Goal: Share content: Share content

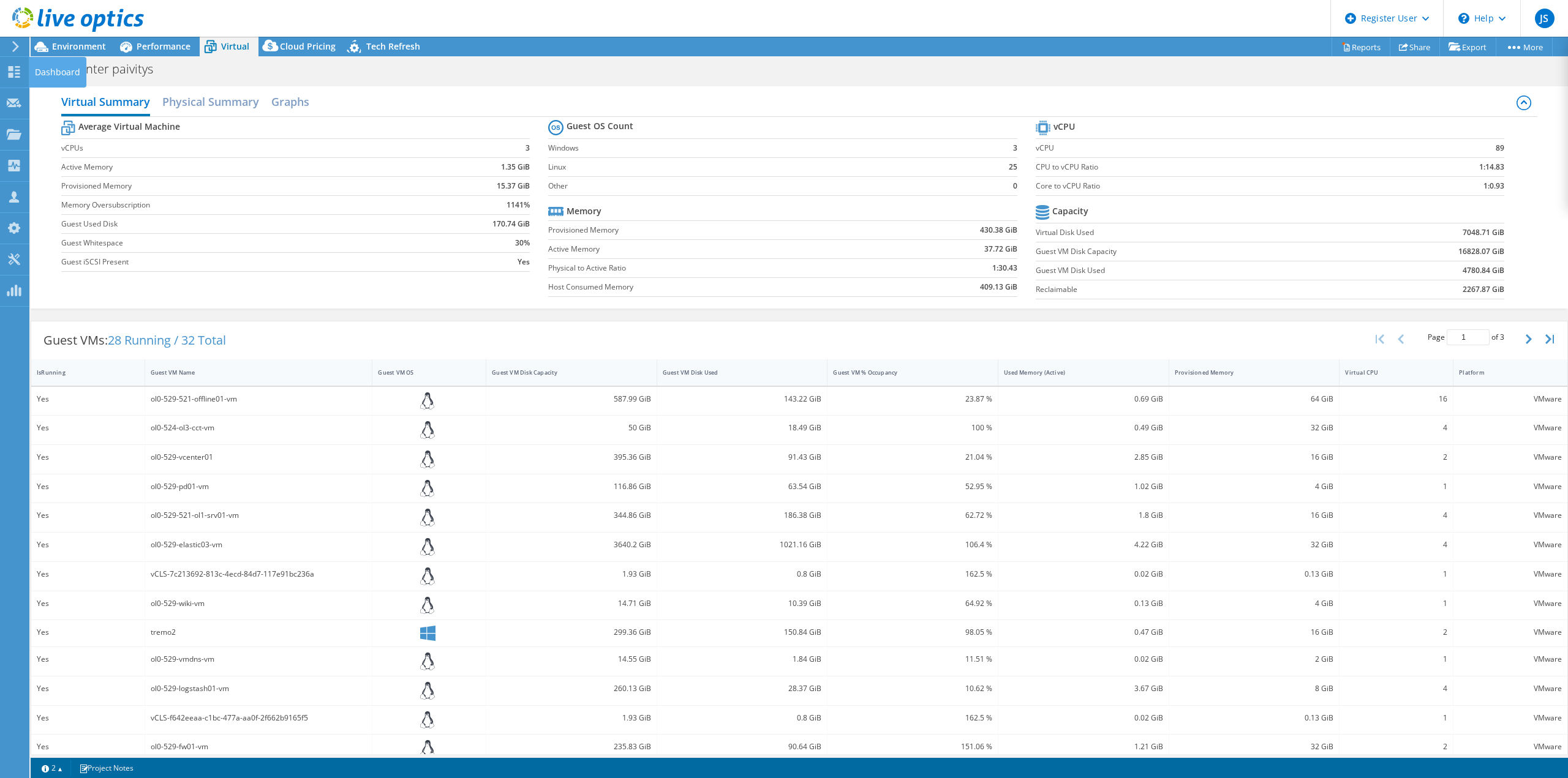
select select "USD"
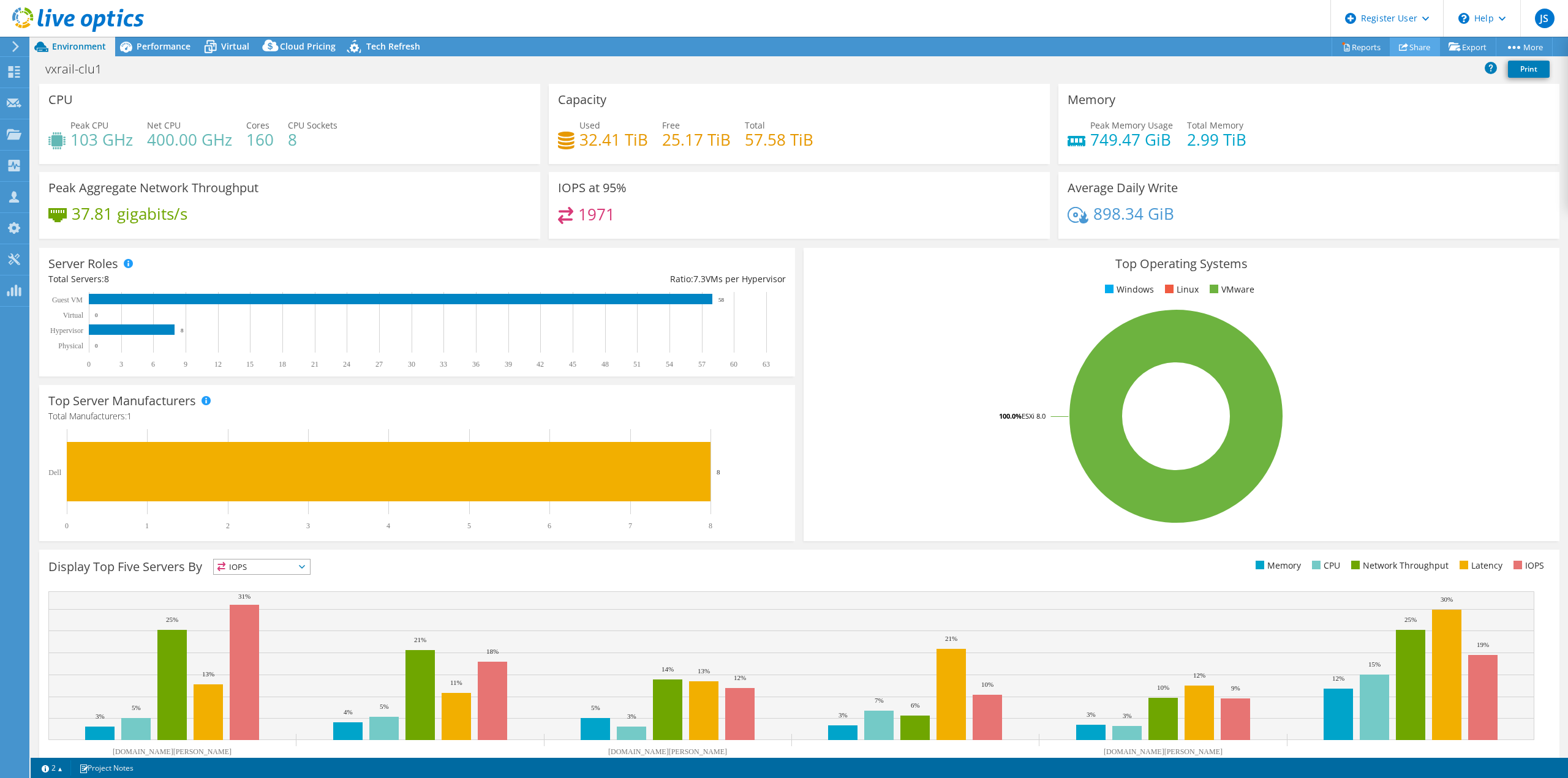
click at [1406, 44] on link "Share" at bounding box center [1415, 46] width 50 height 19
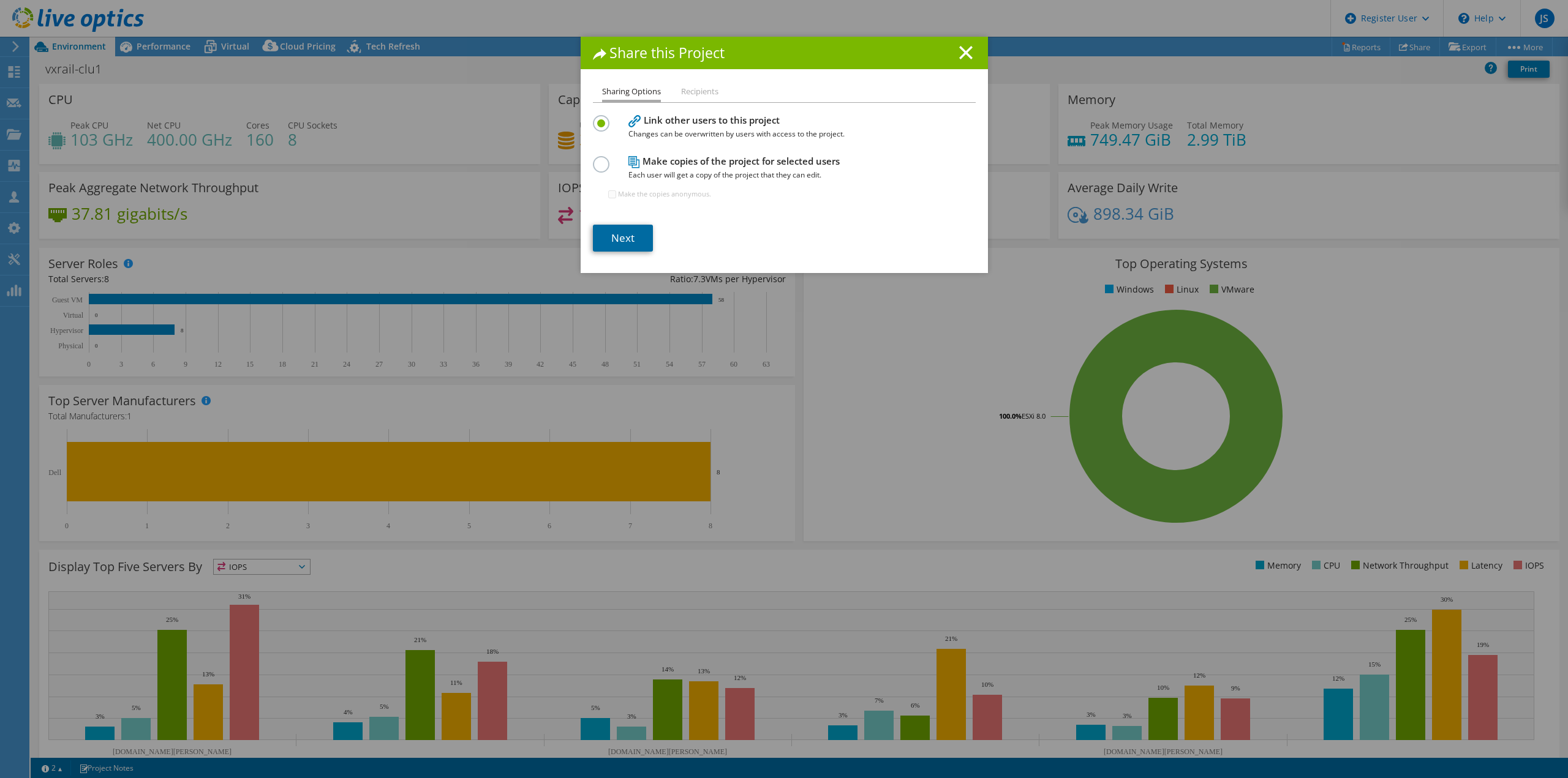
click at [624, 233] on link "Next" at bounding box center [623, 238] width 60 height 27
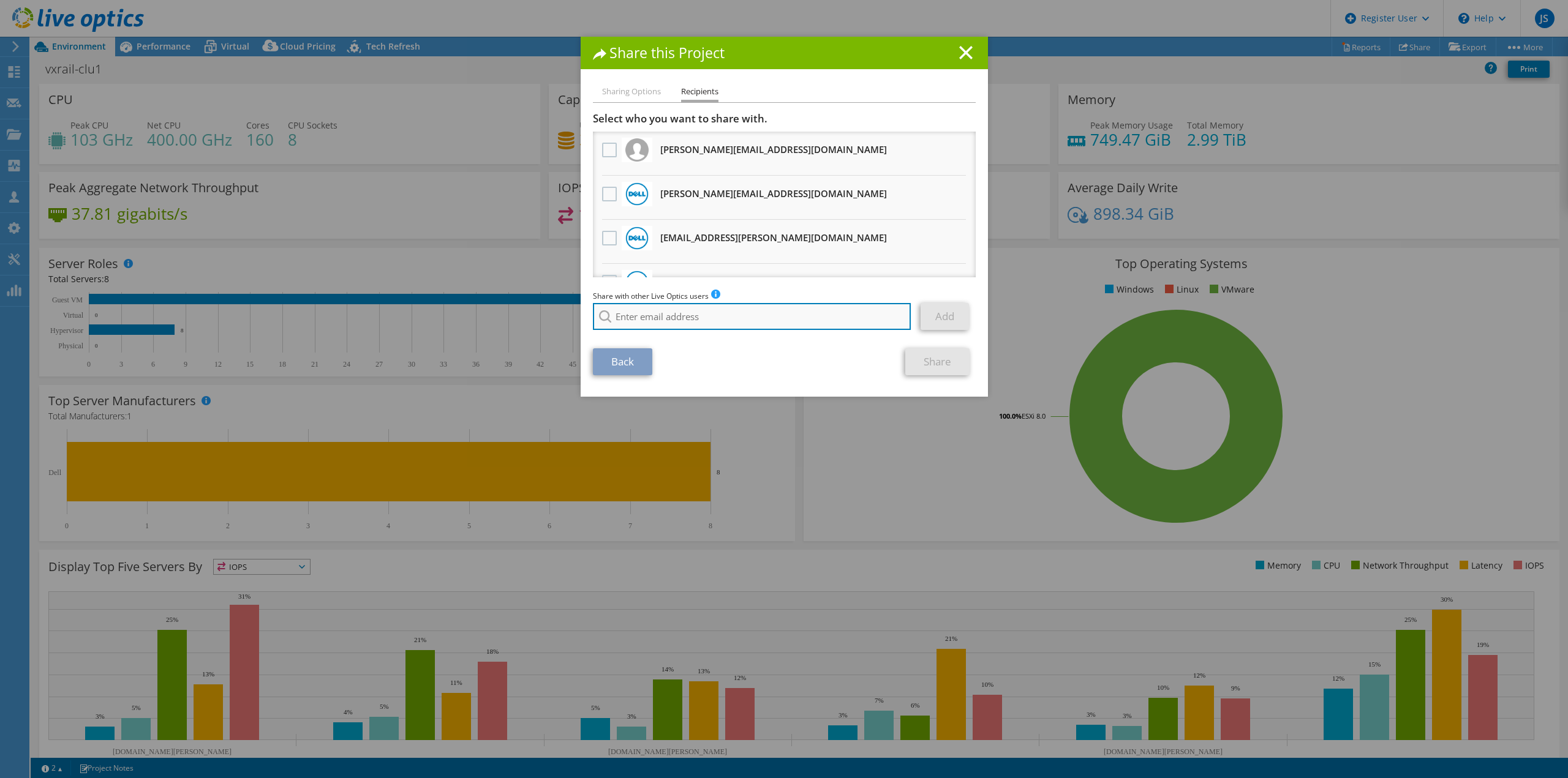
click at [742, 322] on input "search" at bounding box center [752, 316] width 319 height 27
click at [699, 333] on li "Kyosti.Tuominen@Dell.com" at bounding box center [688, 333] width 192 height 15
type input "Kyosti.Tuominen@Dell.com"
click at [936, 317] on link "Add" at bounding box center [945, 316] width 49 height 27
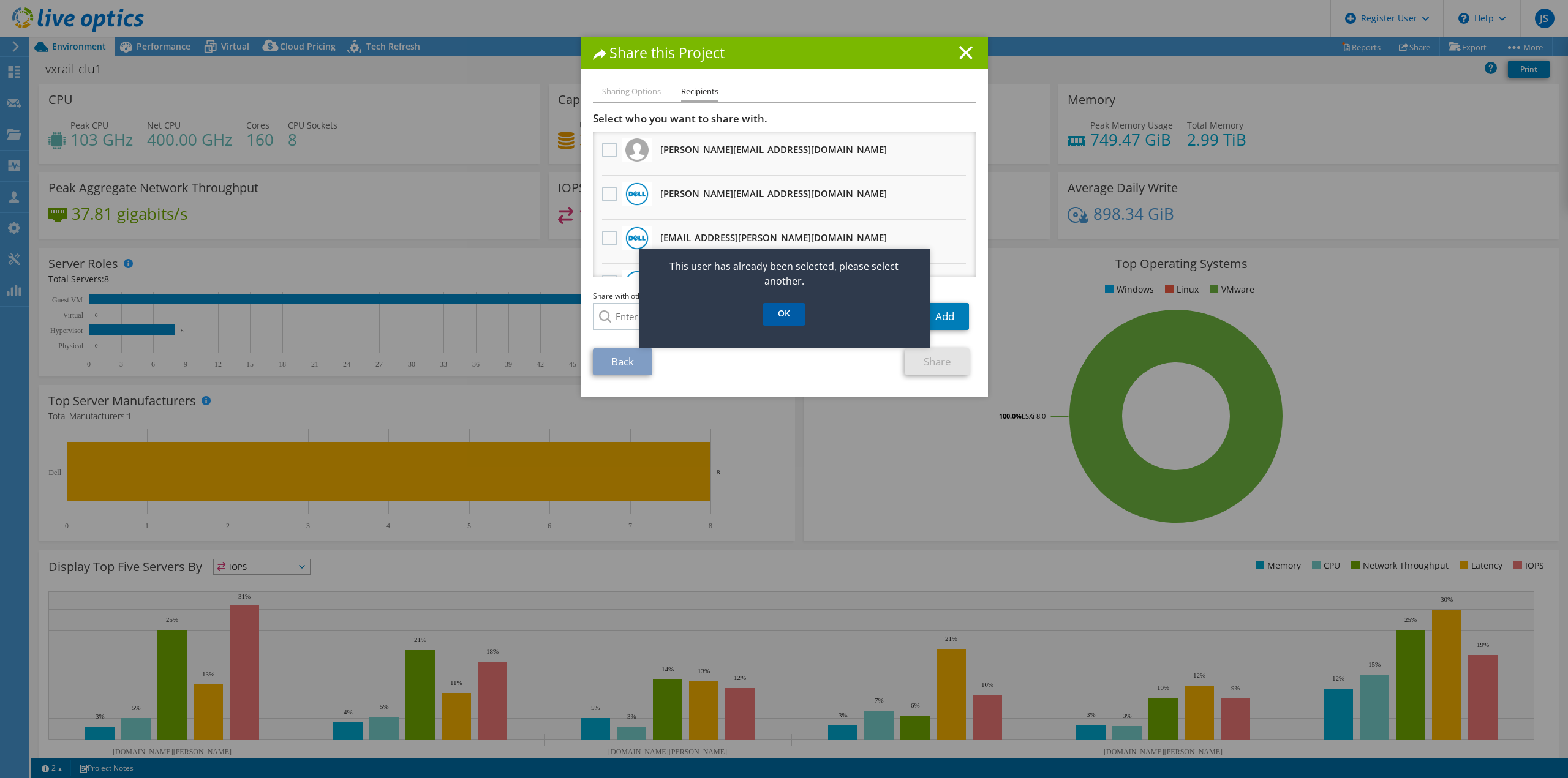
click at [785, 314] on link "OK" at bounding box center [784, 314] width 43 height 23
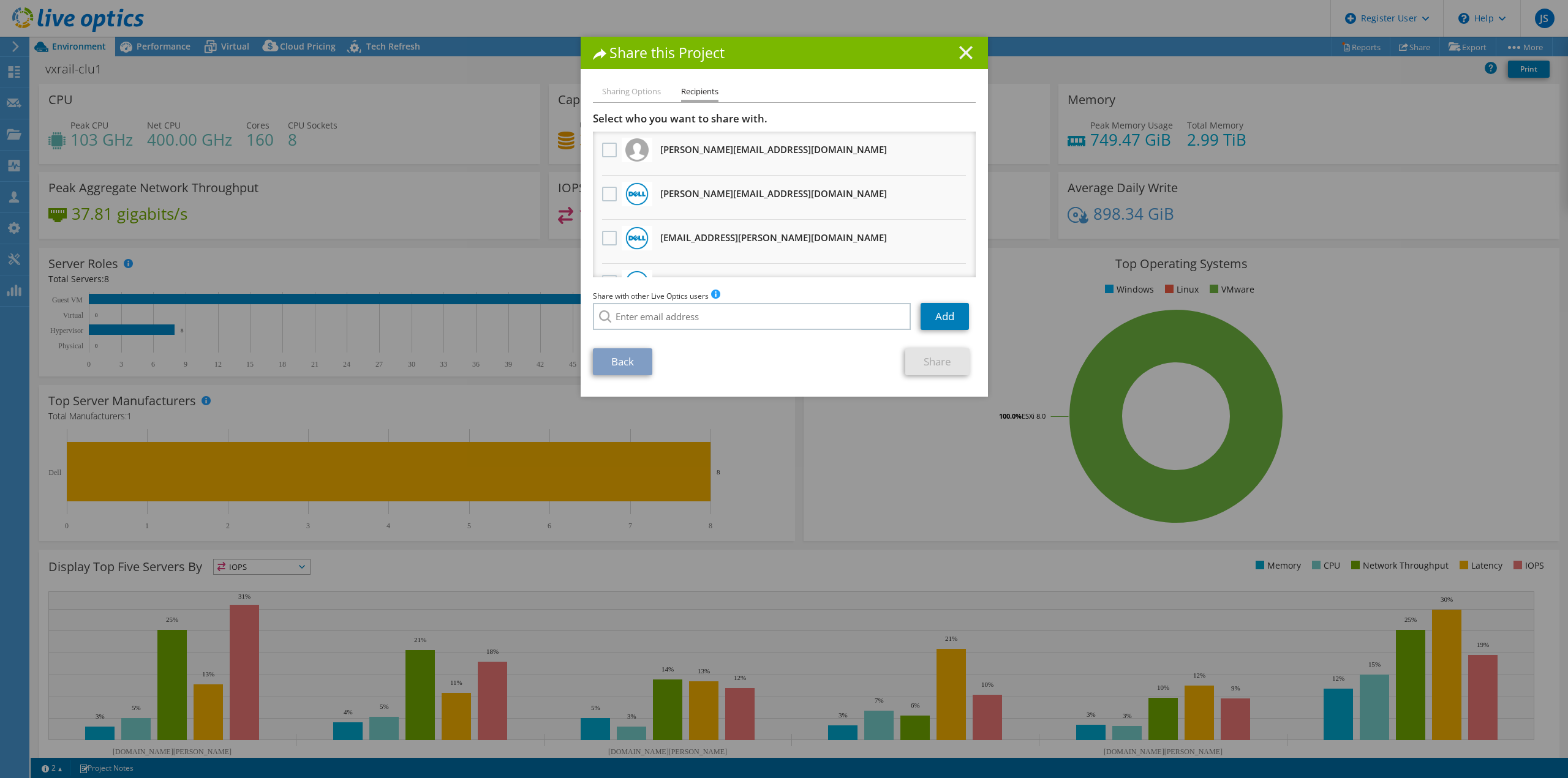
click at [966, 53] on icon at bounding box center [966, 53] width 13 height 13
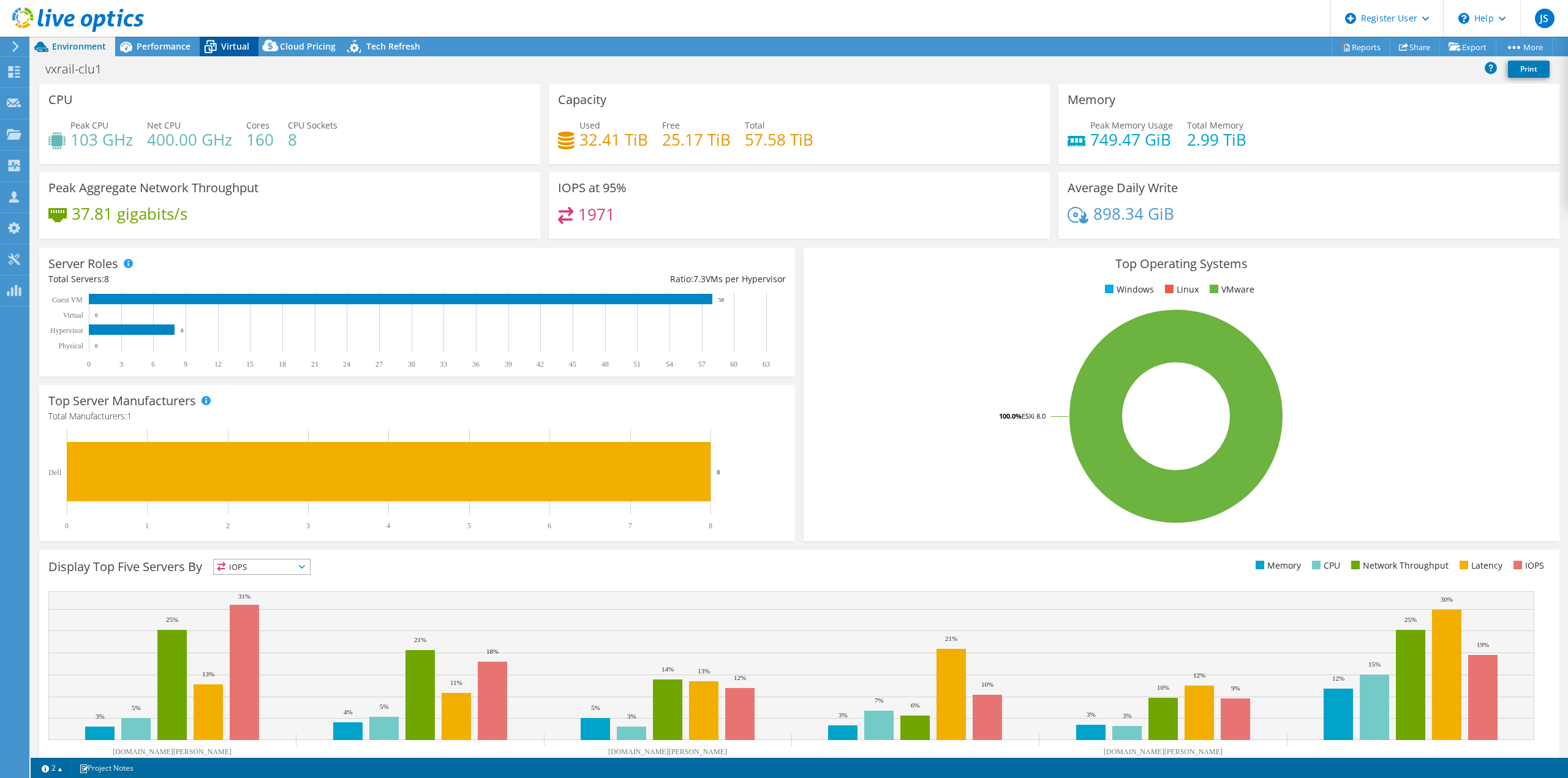
click at [229, 45] on span "Virtual" at bounding box center [235, 46] width 28 height 12
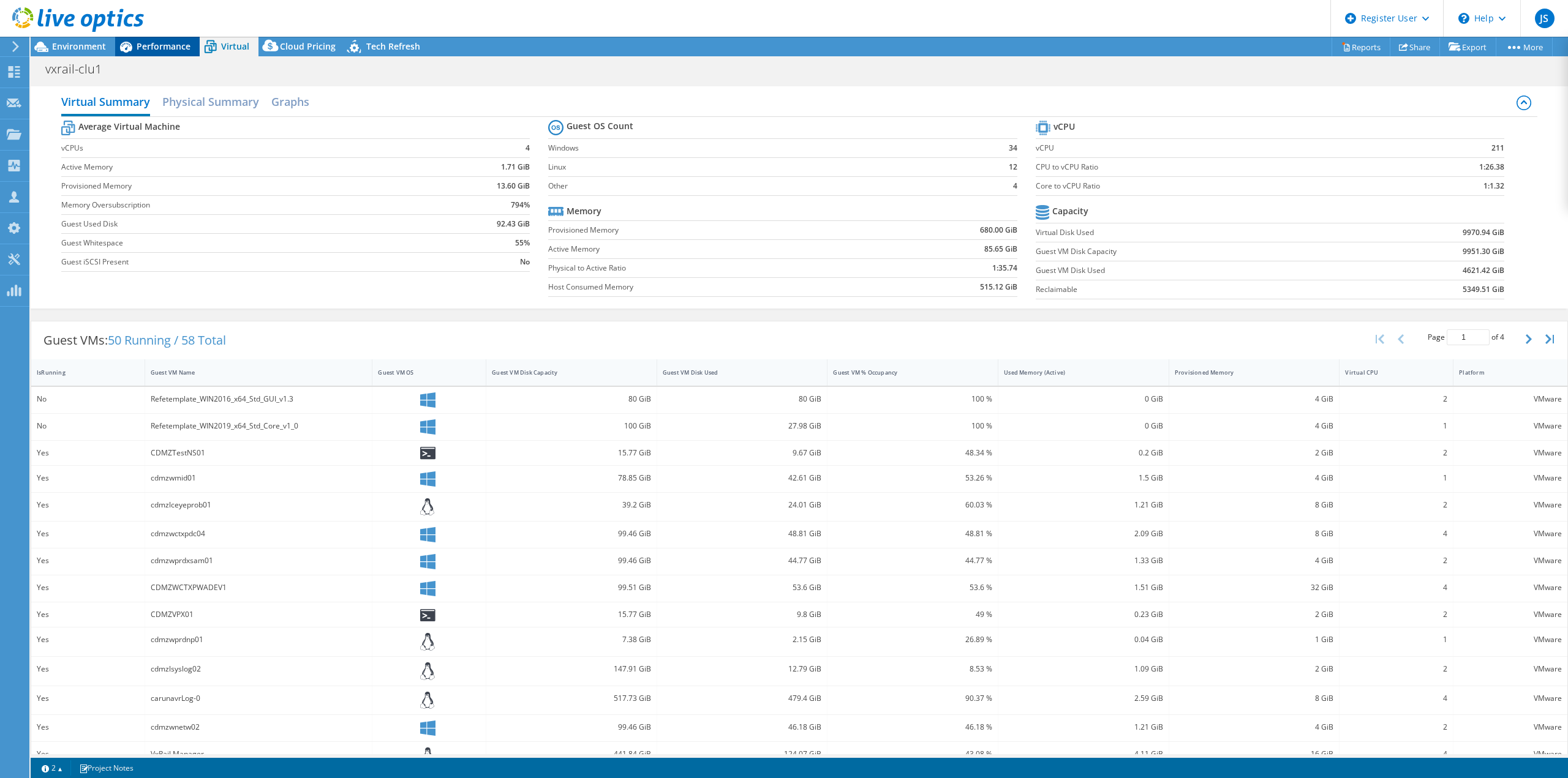
click at [166, 44] on span "Performance" at bounding box center [163, 46] width 54 height 12
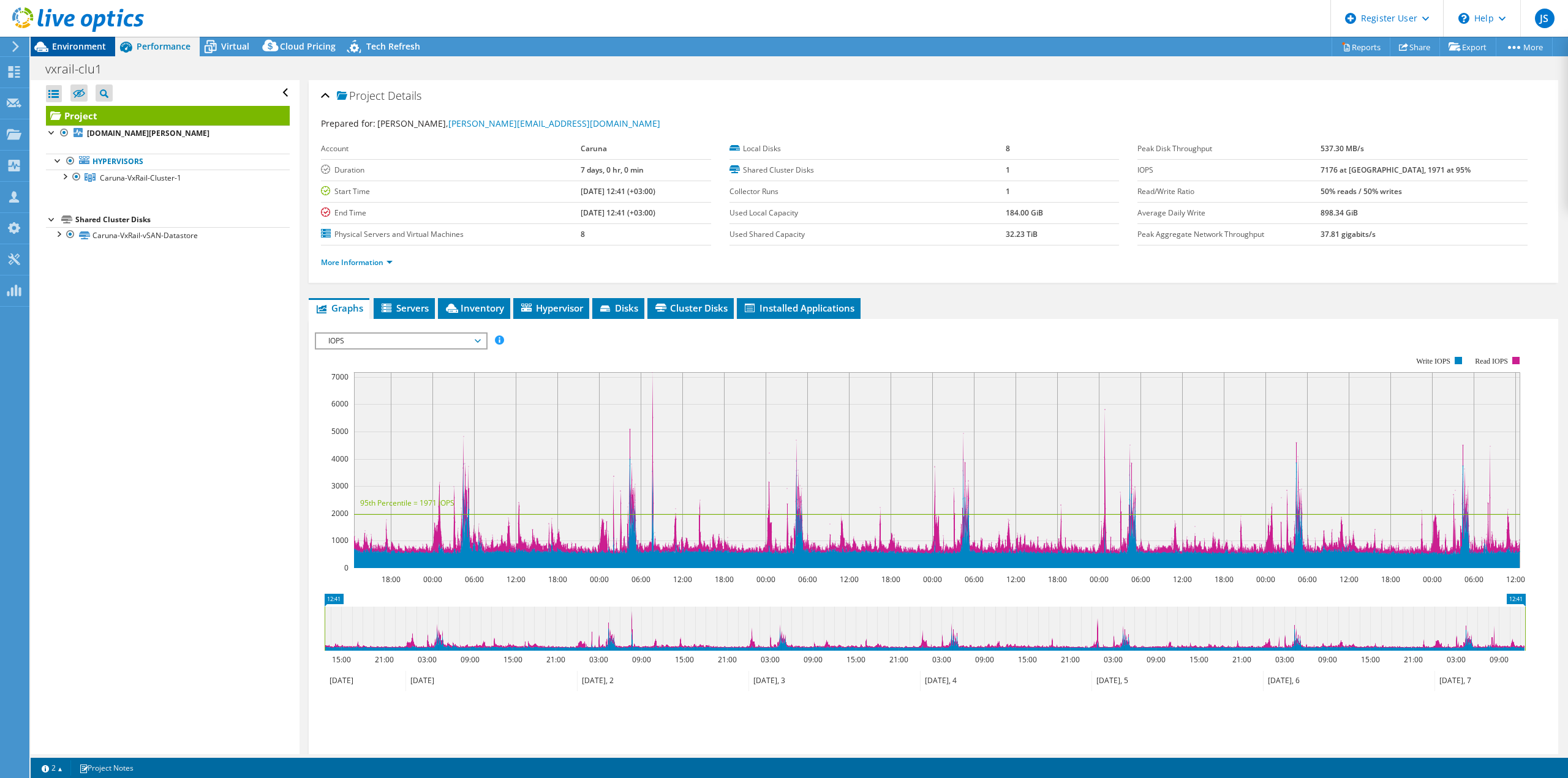
click at [77, 45] on span "Environment" at bounding box center [78, 46] width 54 height 12
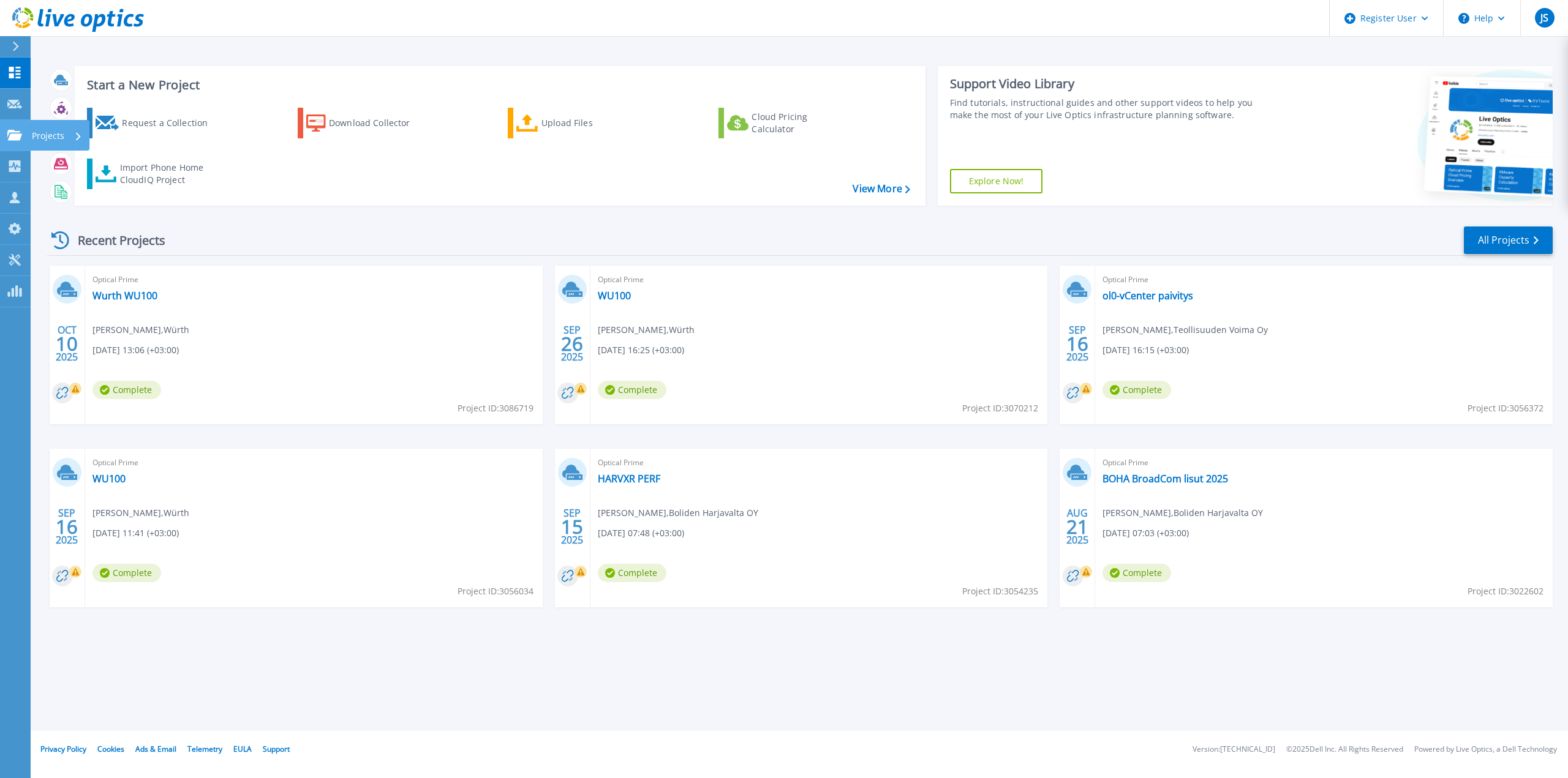
click at [11, 123] on link "Projects Projects" at bounding box center [15, 136] width 30 height 31
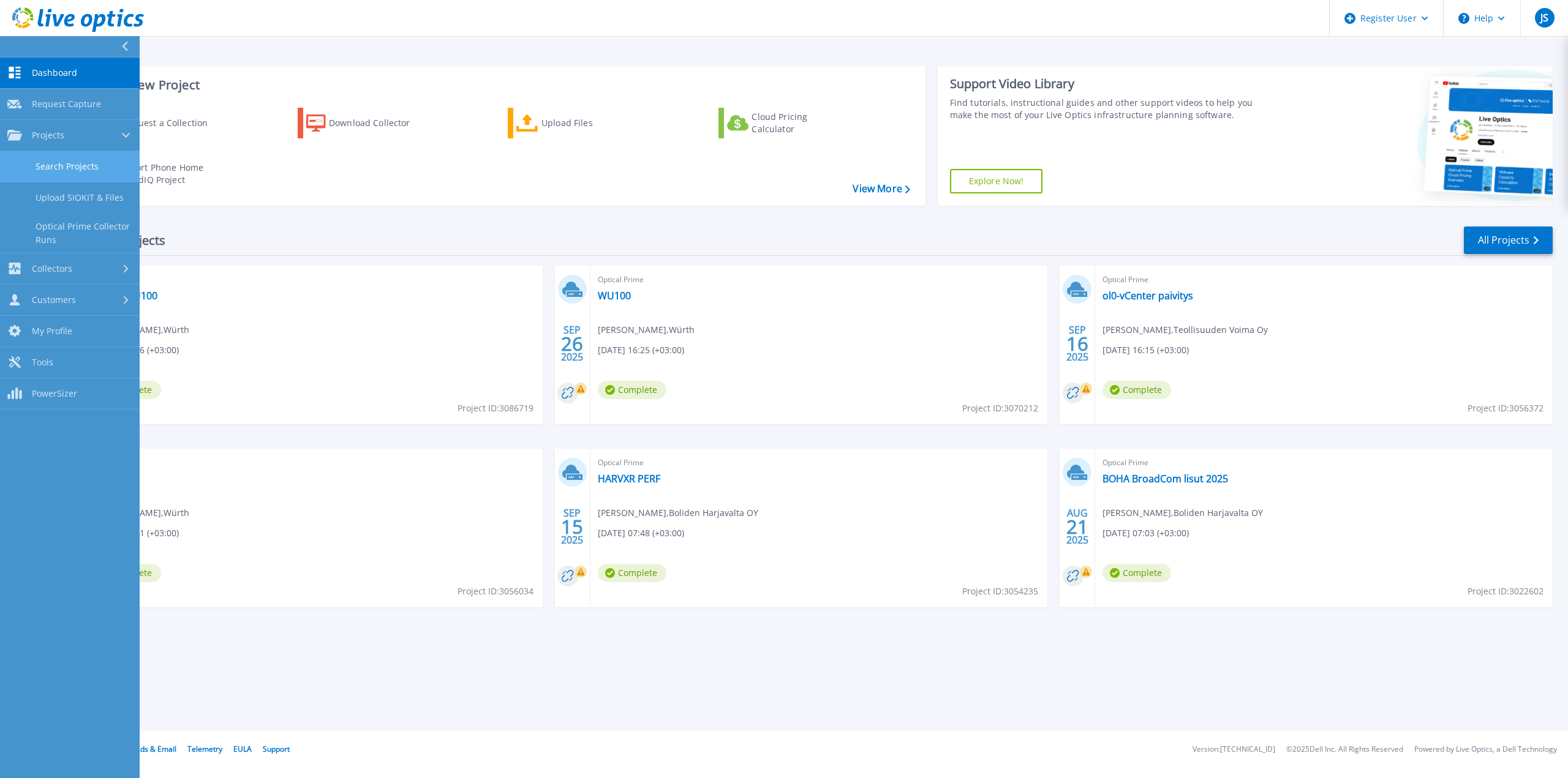
click at [63, 159] on link "Search Projects" at bounding box center [70, 167] width 140 height 31
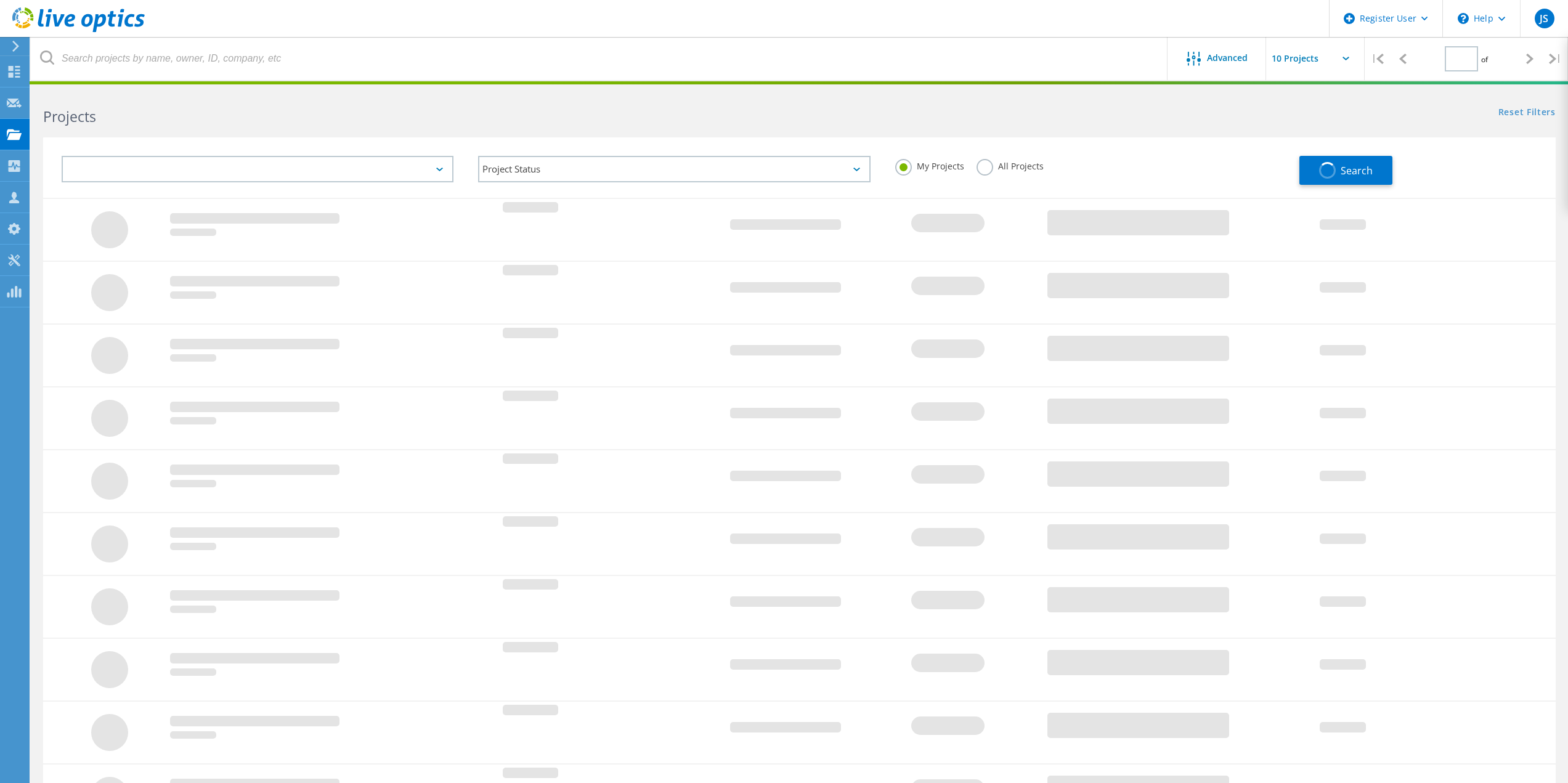
type input "1"
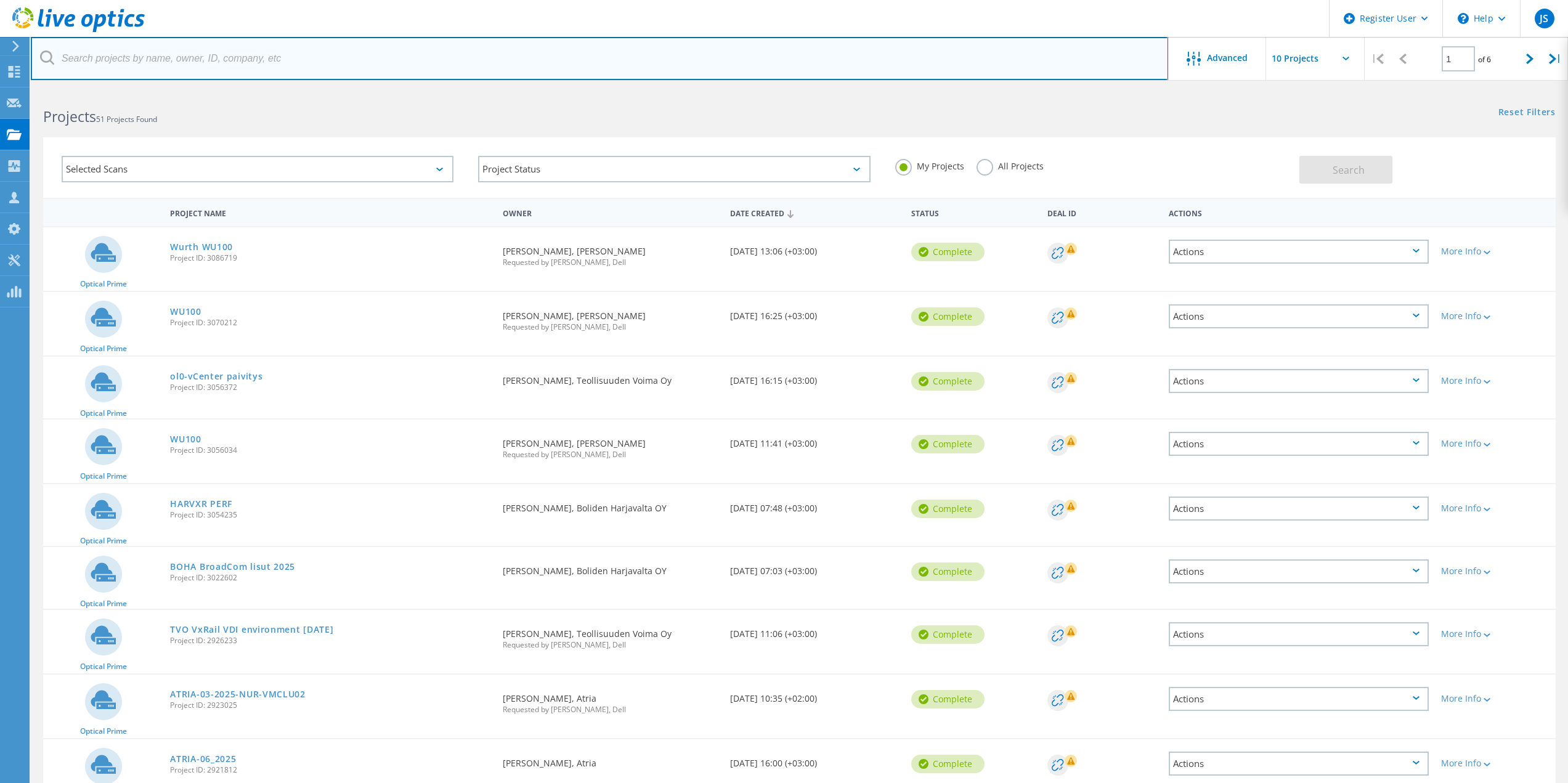
click at [166, 58] on input "text" at bounding box center [599, 59] width 1137 height 43
type input "rmc"
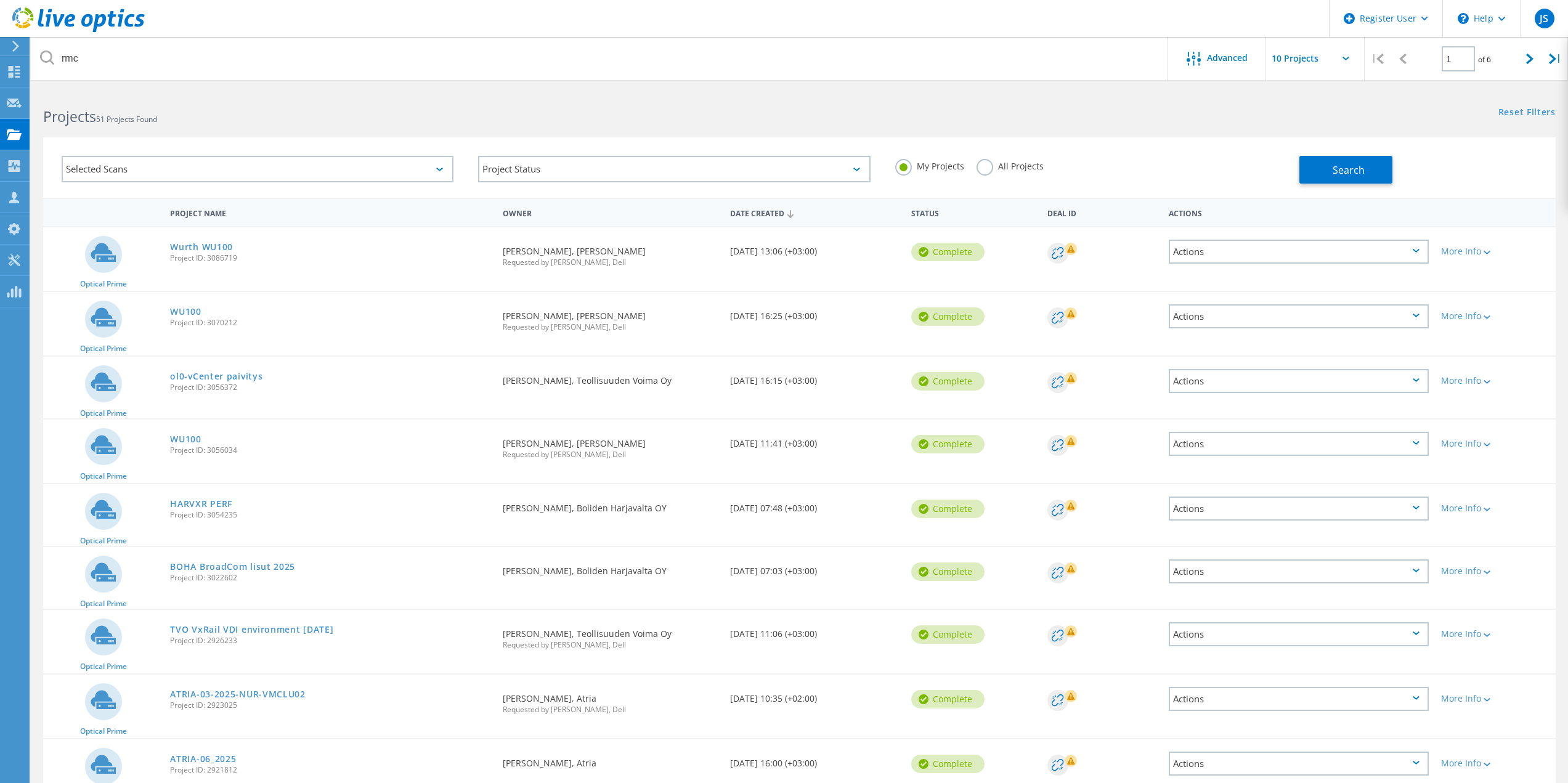
click at [980, 163] on label "All Projects" at bounding box center [1010, 165] width 67 height 12
click at [0, 0] on input "All Projects" at bounding box center [0, 0] width 0 height 0
click at [1335, 172] on span "Search" at bounding box center [1348, 170] width 32 height 13
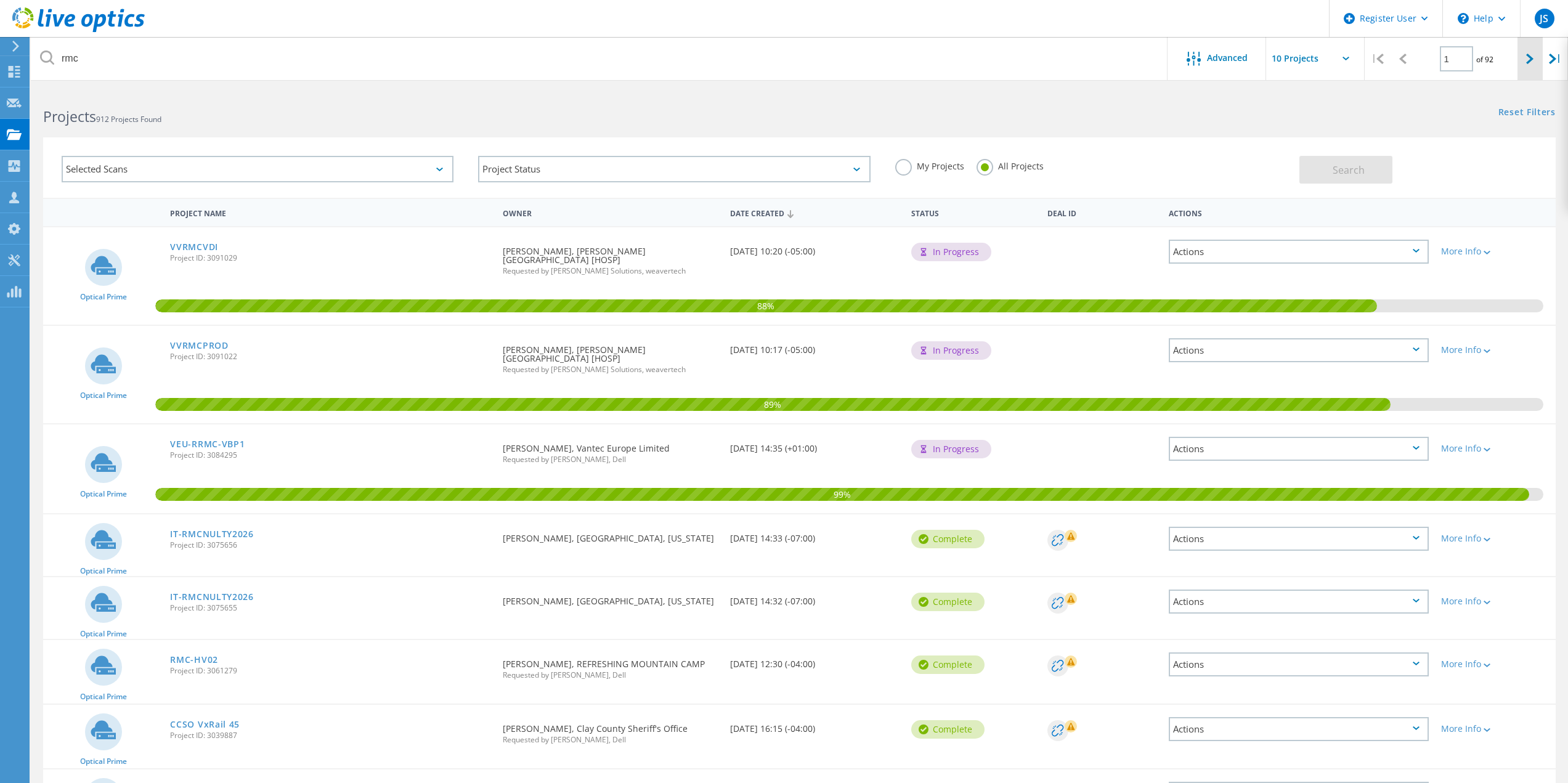
click at [1526, 65] on div at bounding box center [1530, 59] width 25 height 44
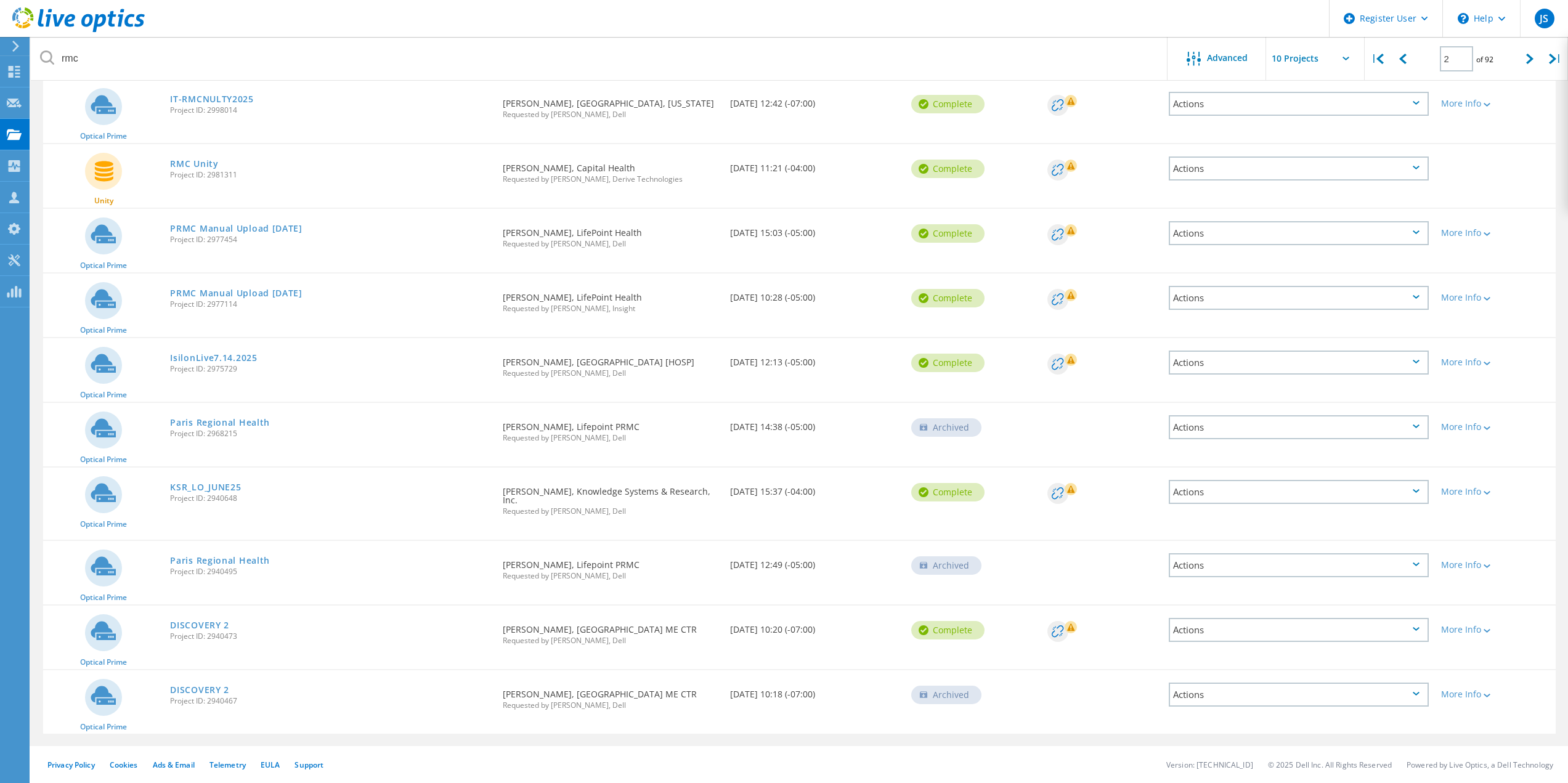
scroll to position [165, 0]
click at [1526, 60] on icon at bounding box center [1529, 59] width 7 height 11
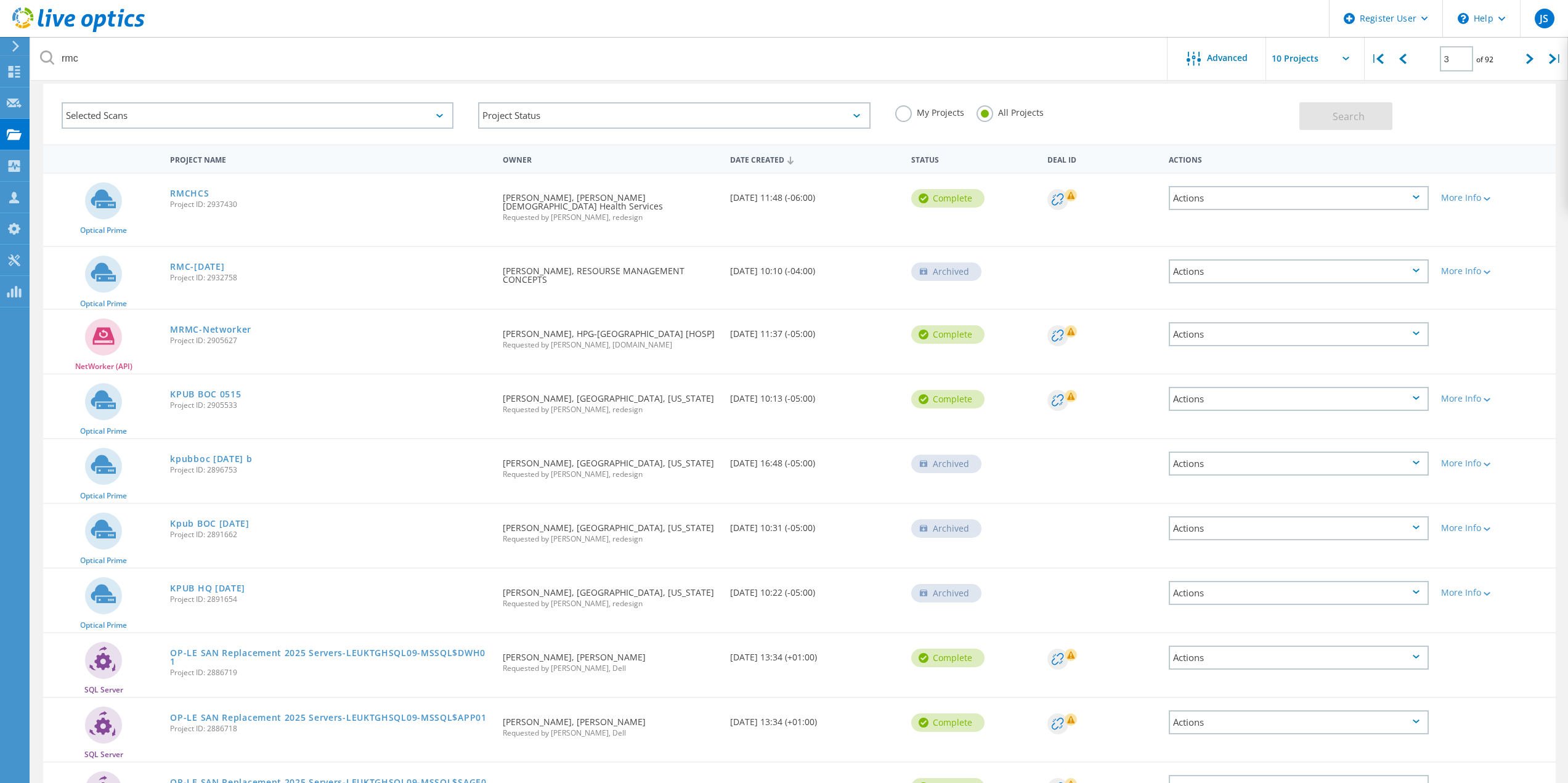
scroll to position [0, 0]
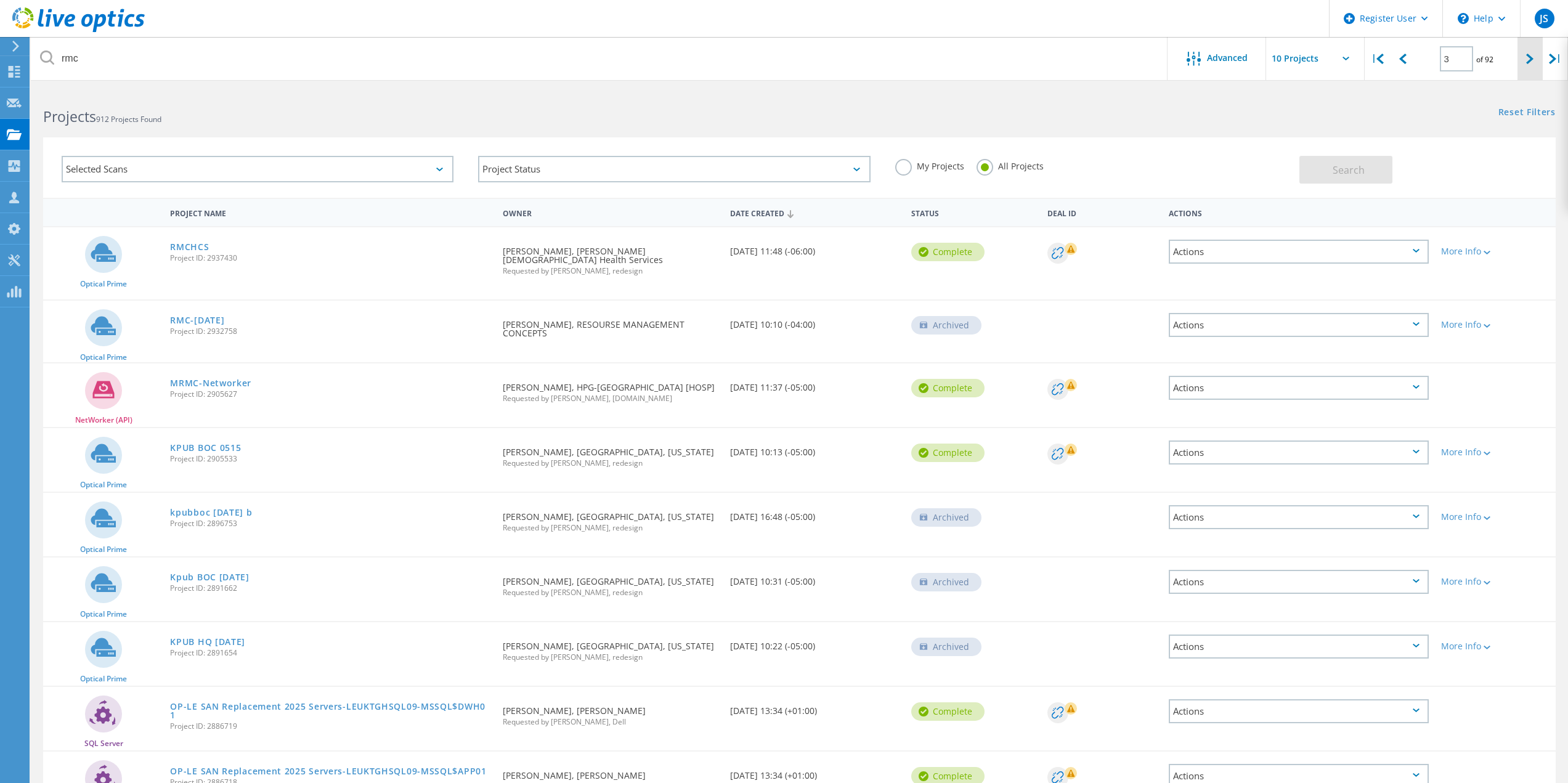
click at [1530, 56] on icon at bounding box center [1529, 59] width 7 height 11
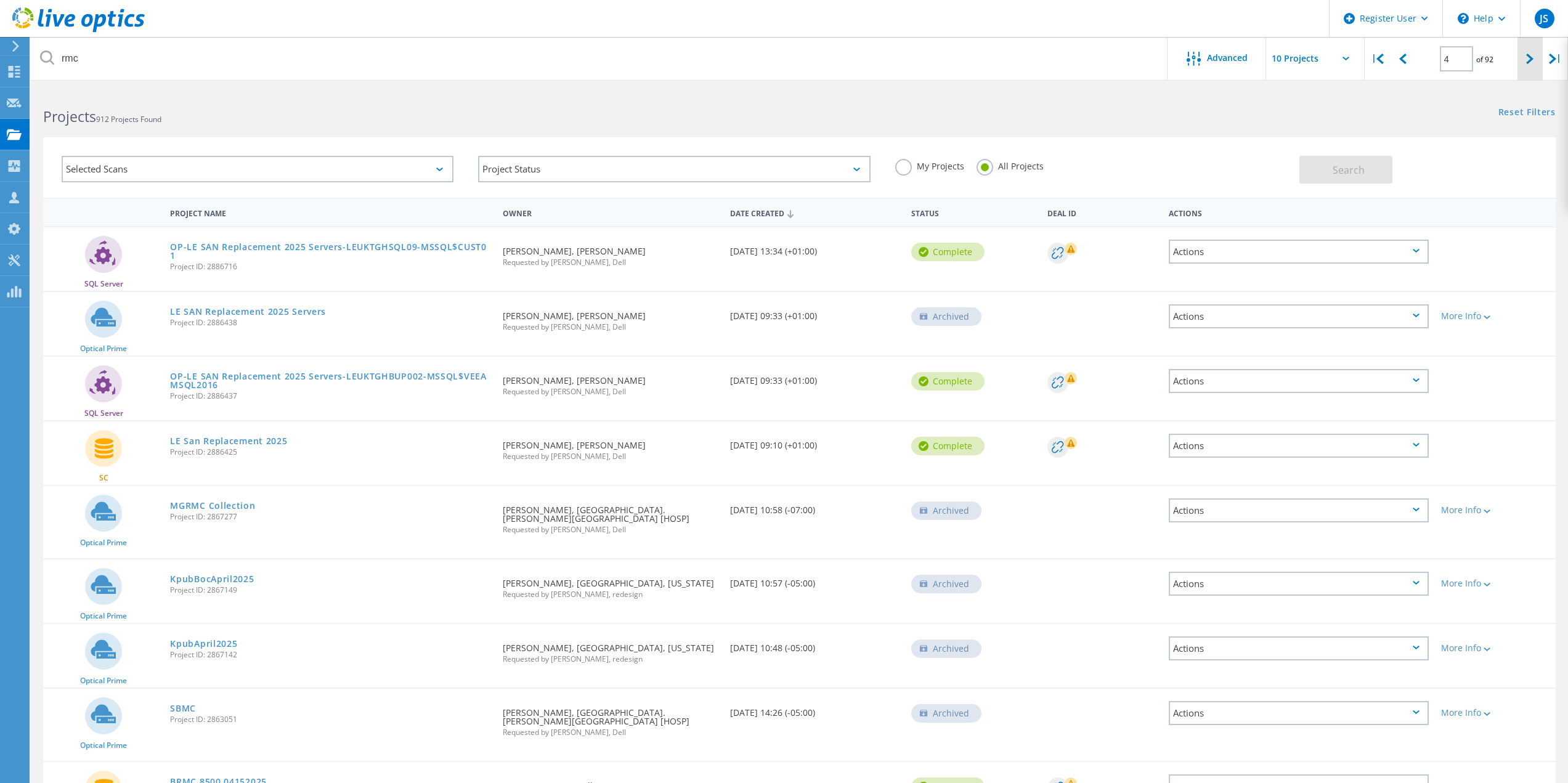
click at [1525, 61] on div at bounding box center [1530, 59] width 25 height 44
type input "5"
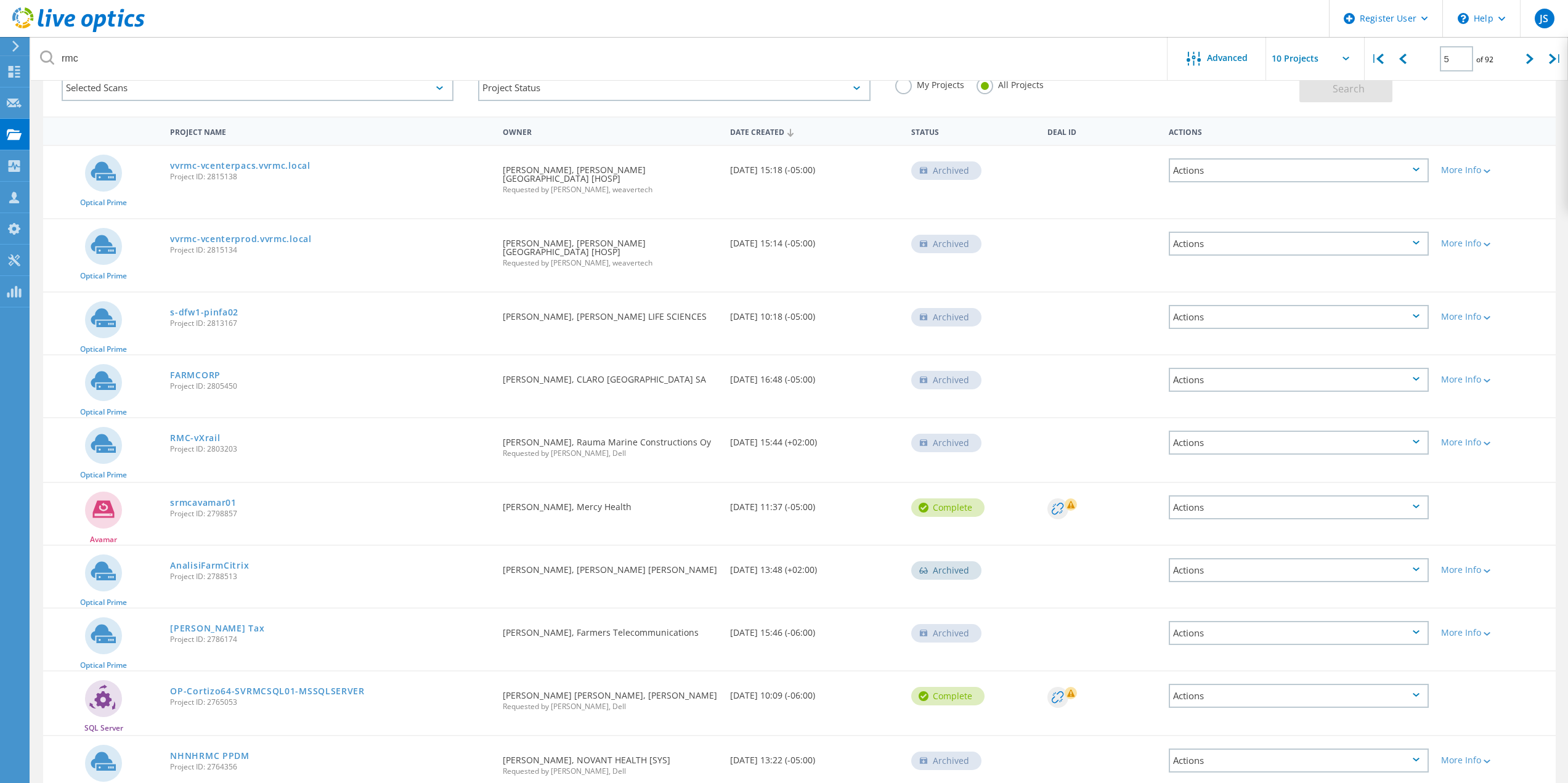
scroll to position [61, 0]
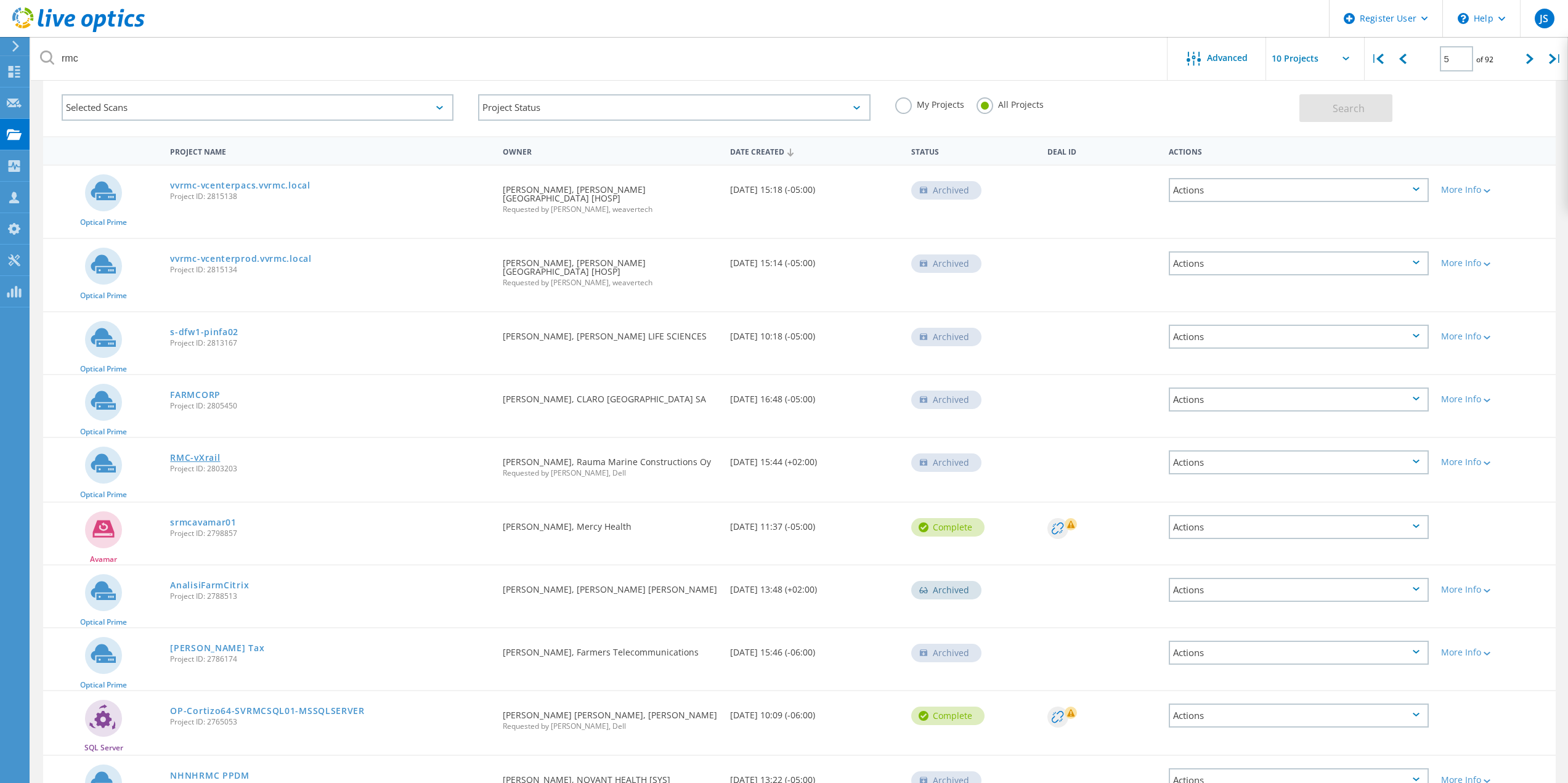
click at [202, 458] on link "RMC-vXrail" at bounding box center [195, 457] width 50 height 8
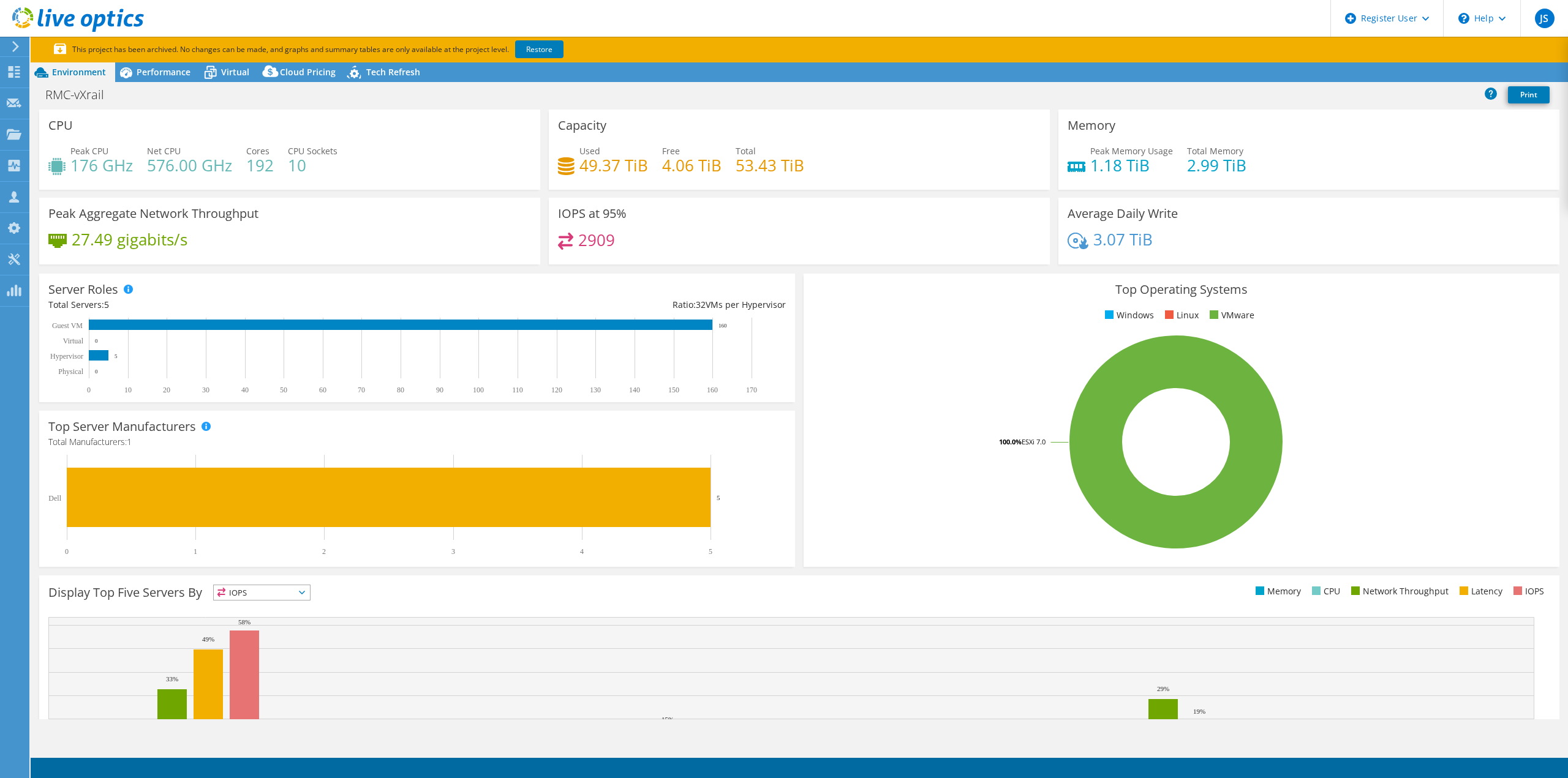
select select "USD"
click at [223, 68] on span "Virtual" at bounding box center [235, 72] width 28 height 12
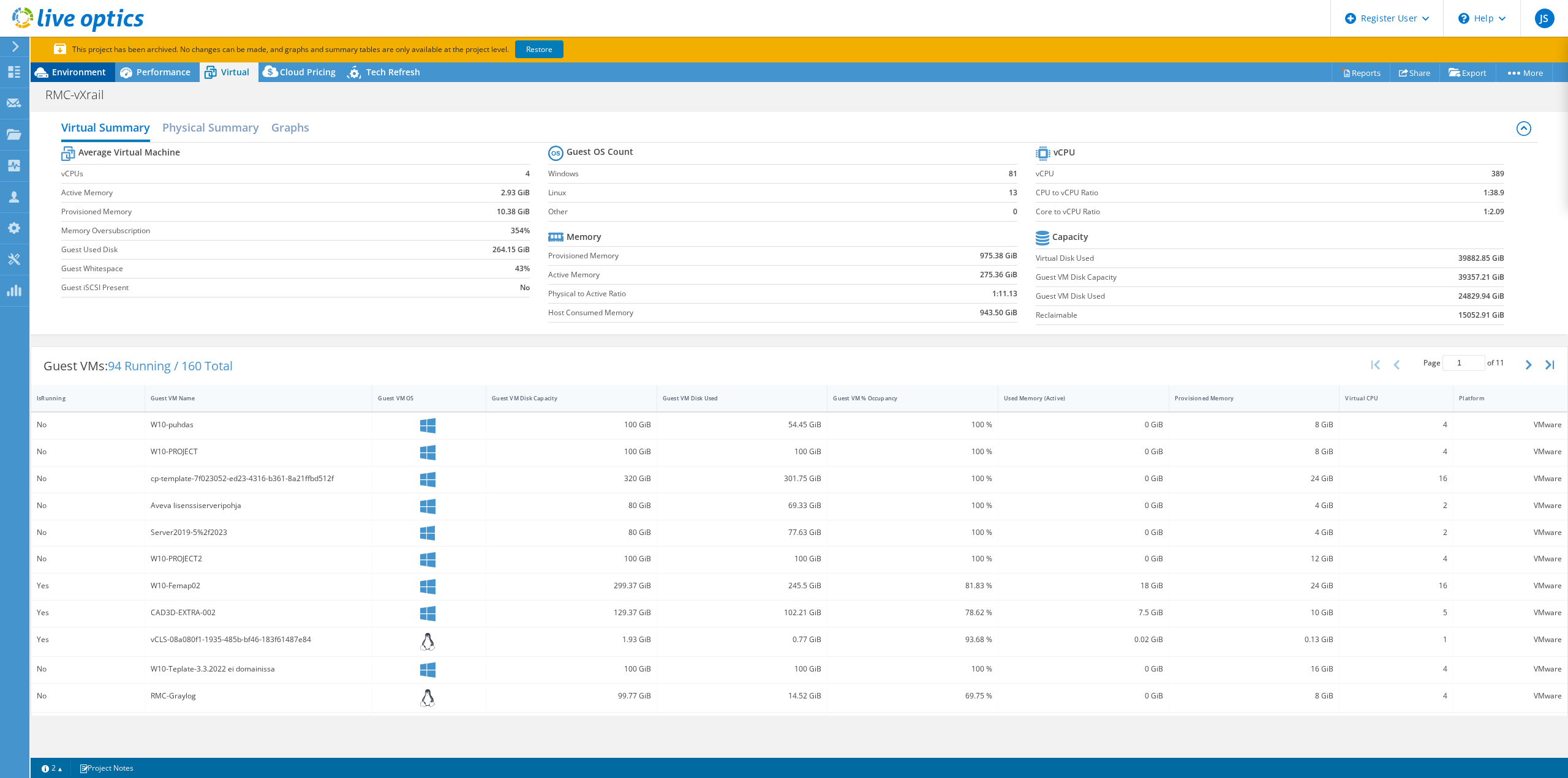
click at [87, 72] on span "Environment" at bounding box center [78, 72] width 54 height 12
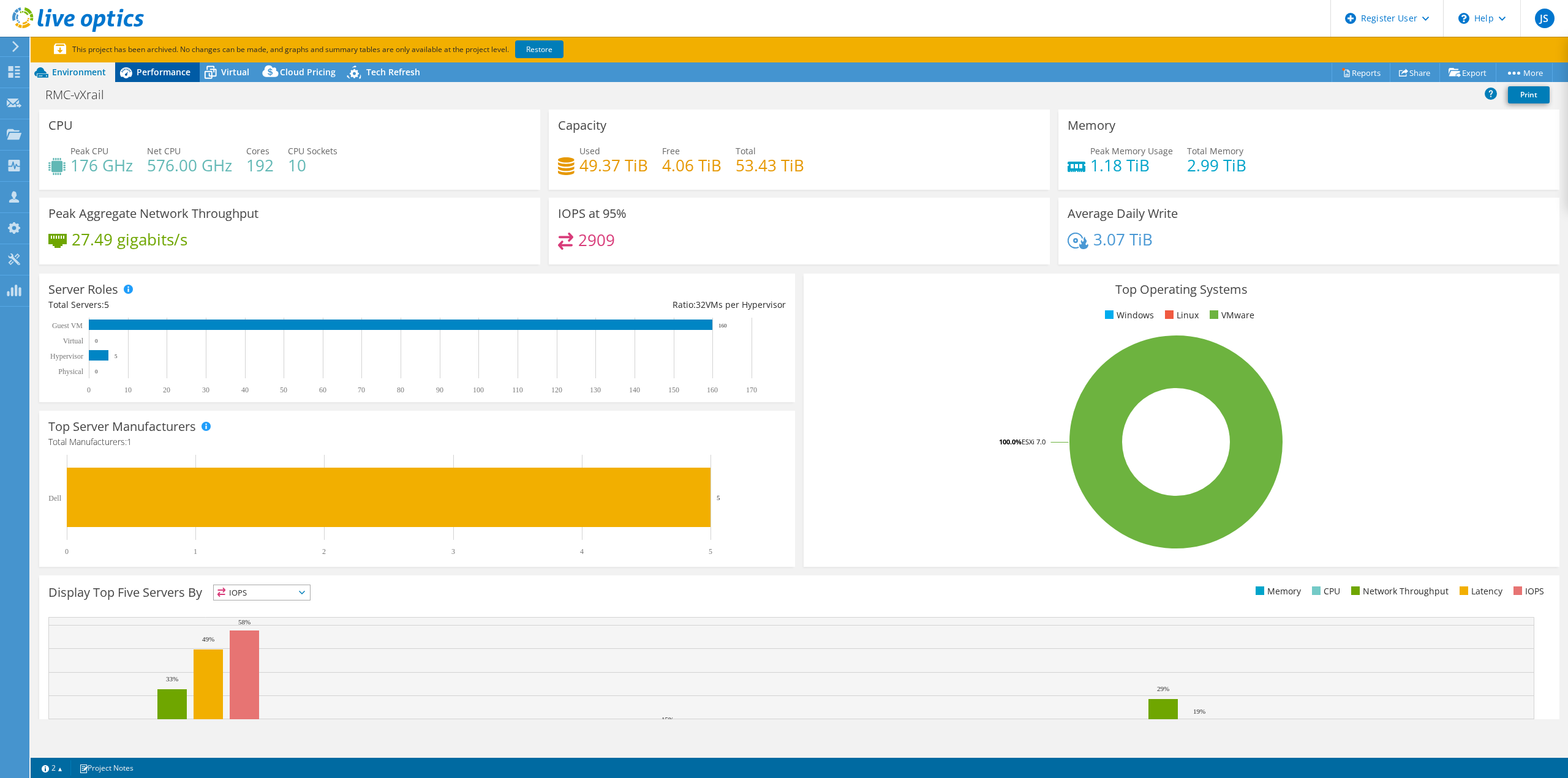
click at [140, 73] on span "Performance" at bounding box center [163, 72] width 54 height 12
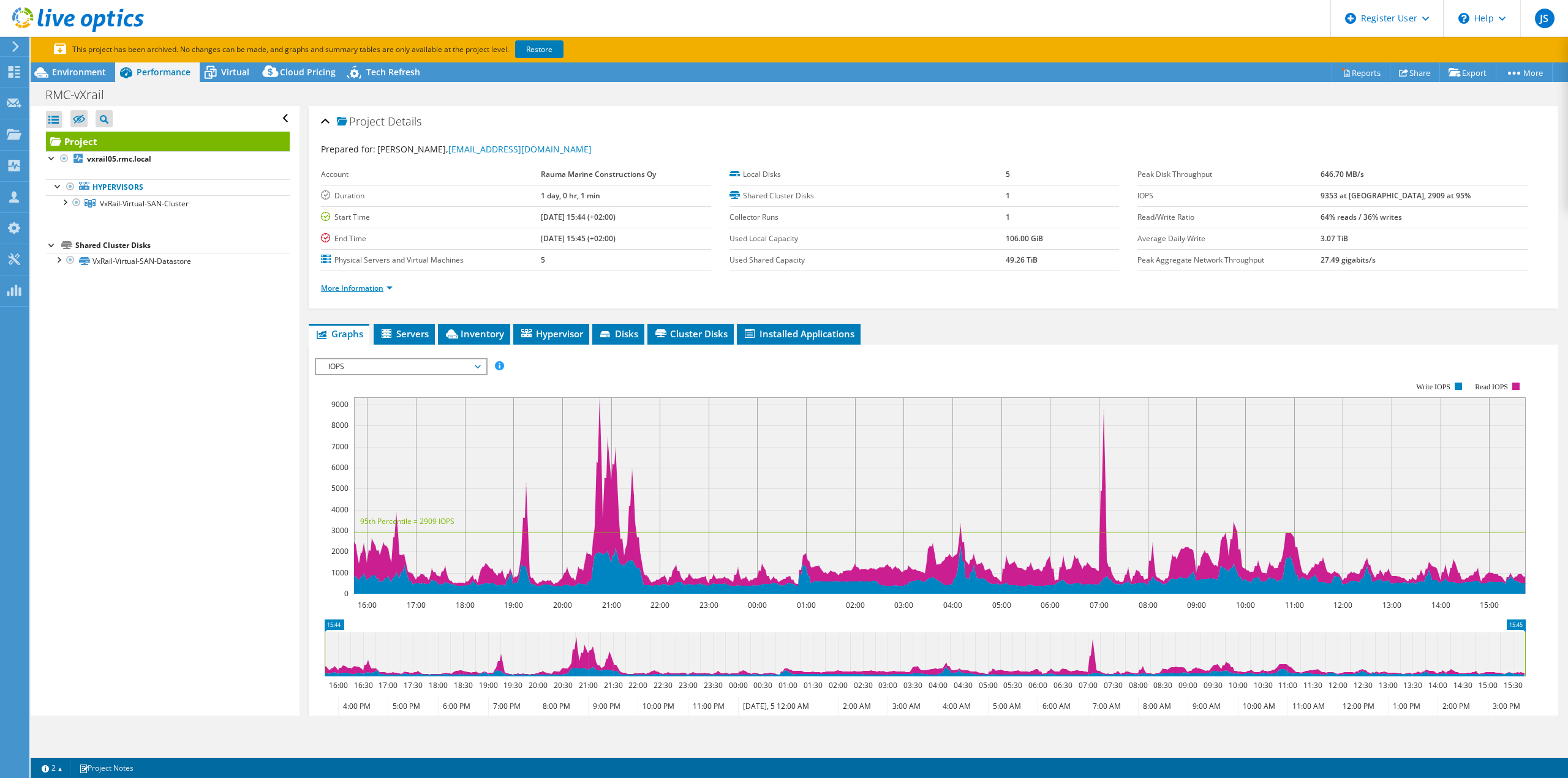
click at [386, 287] on link "More Information" at bounding box center [357, 288] width 72 height 11
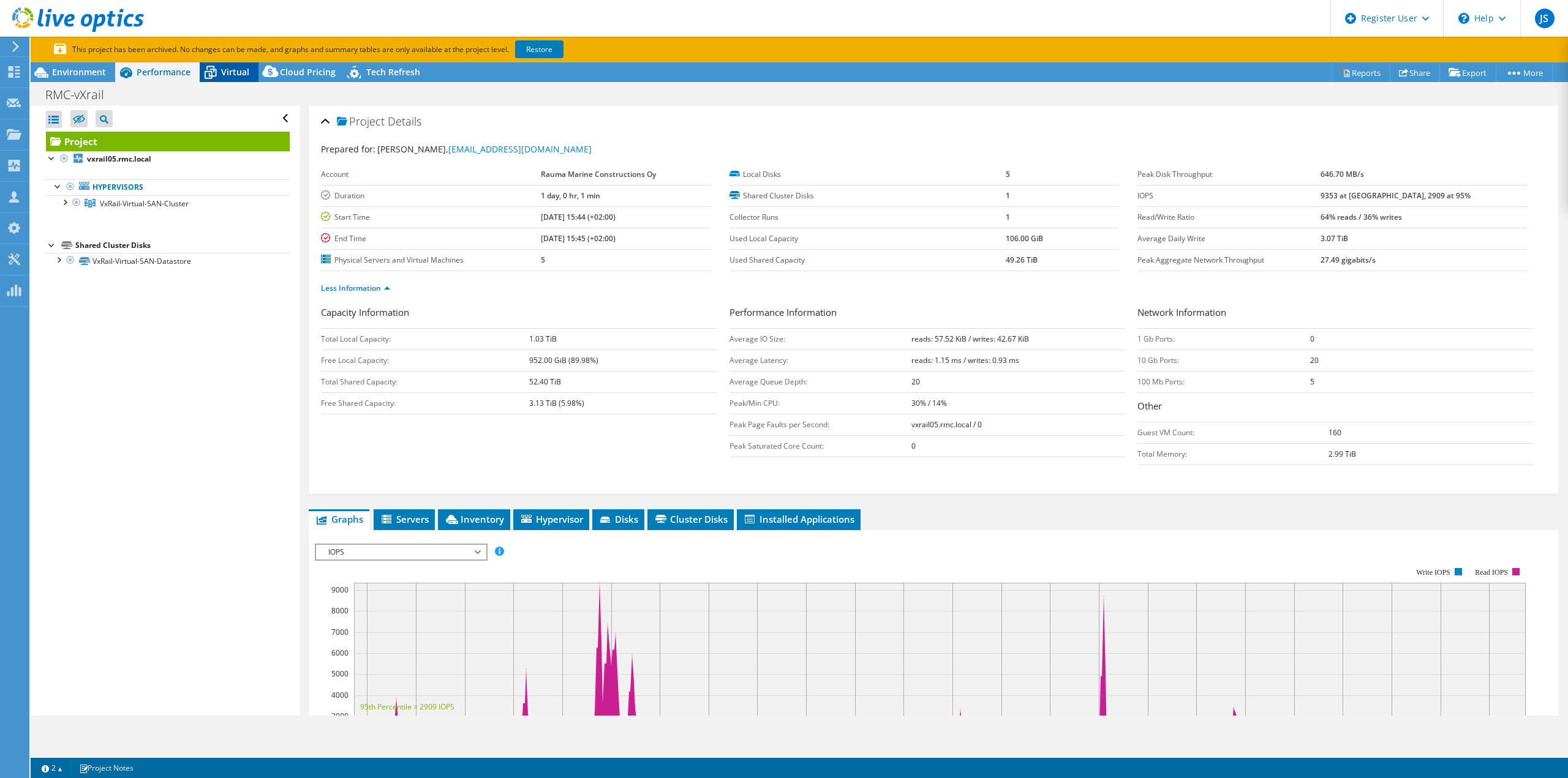
click at [236, 68] on span "Virtual" at bounding box center [235, 72] width 28 height 12
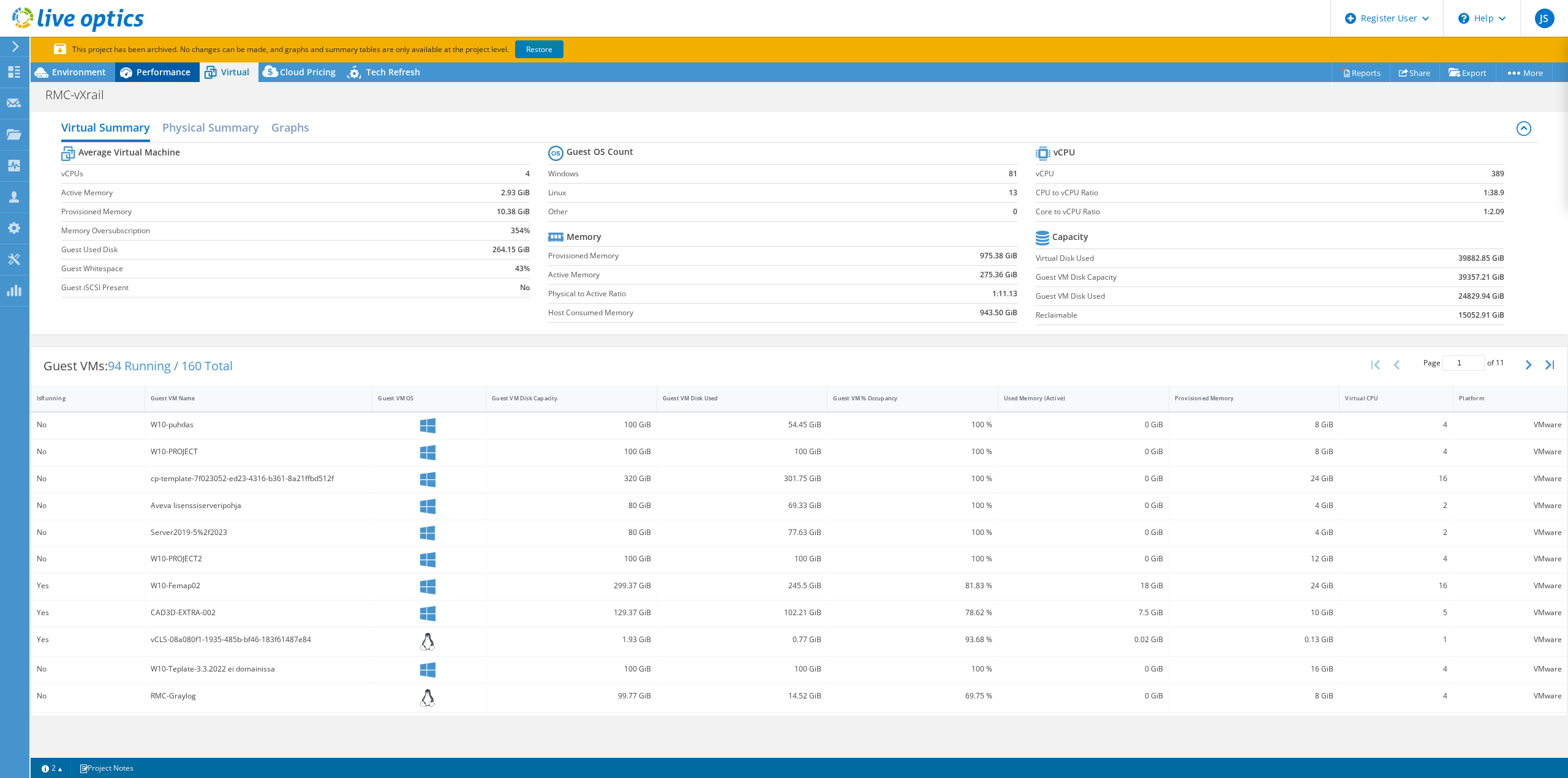
click at [173, 71] on span "Performance" at bounding box center [163, 72] width 54 height 12
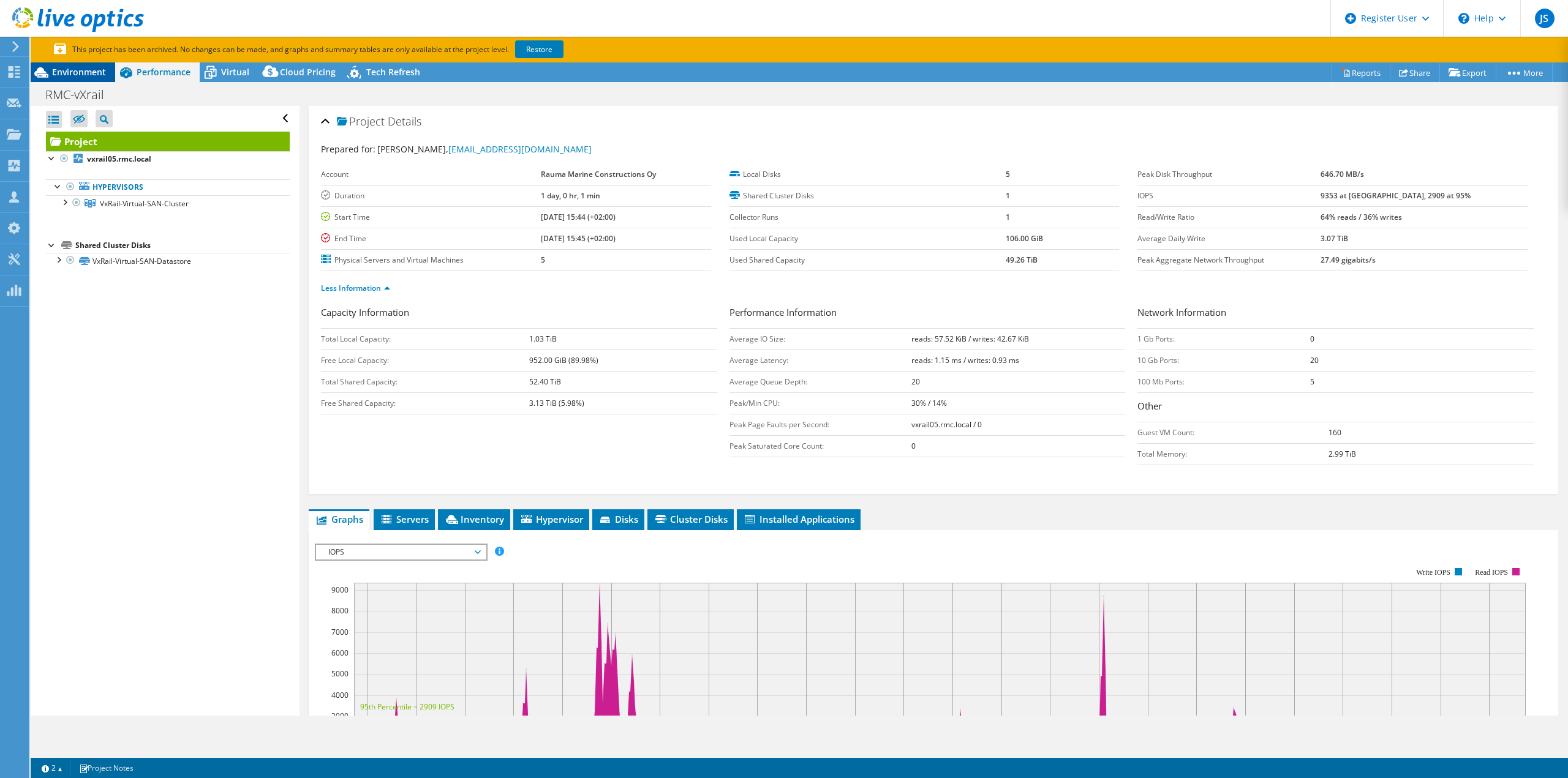
click at [71, 71] on span "Environment" at bounding box center [78, 72] width 54 height 12
